Goal: Information Seeking & Learning: Learn about a topic

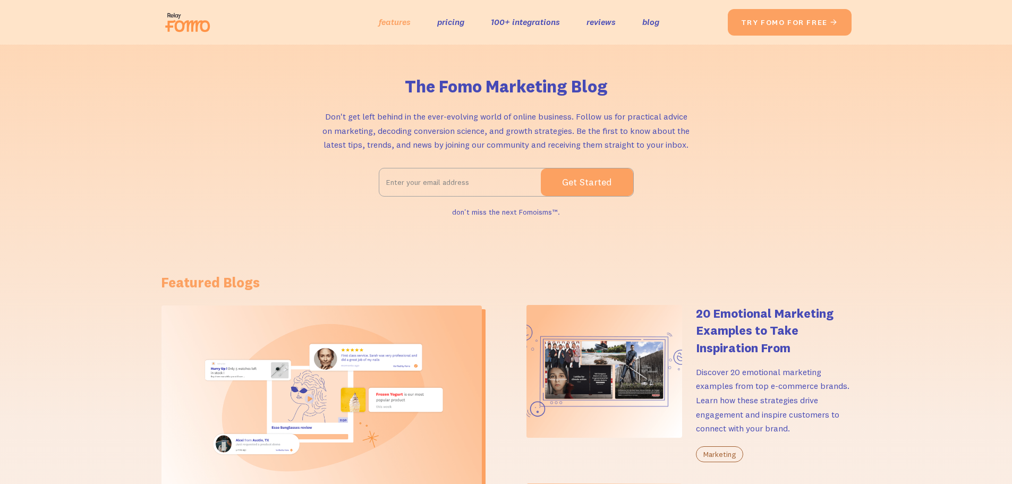
click at [400, 24] on link "features" at bounding box center [395, 21] width 32 height 15
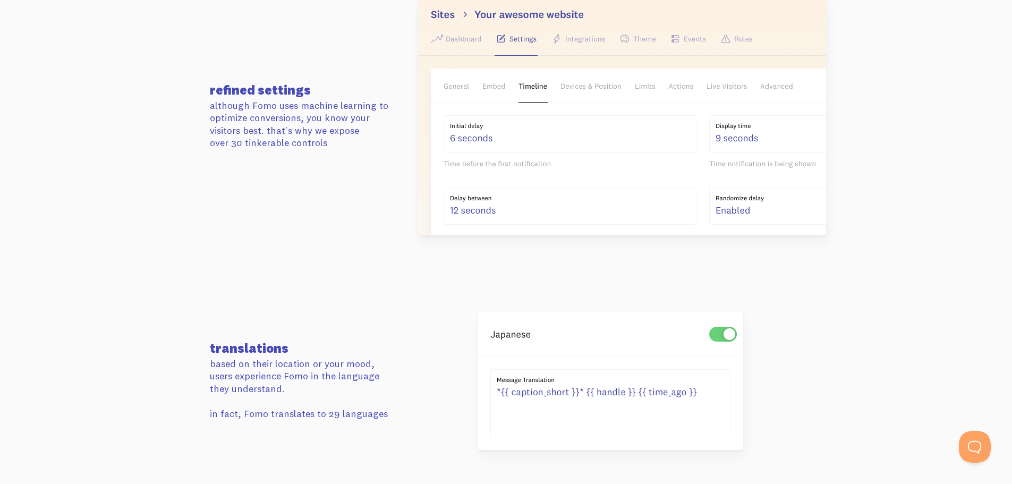
scroll to position [1645, 0]
